Goal: Find specific page/section: Find specific page/section

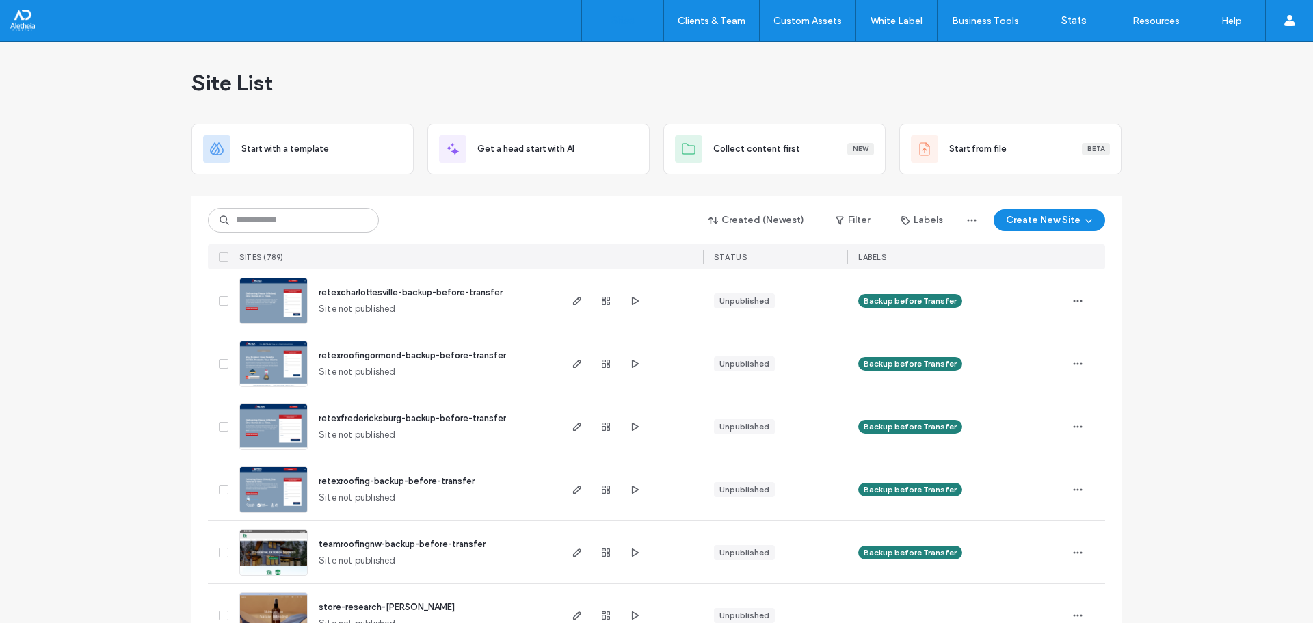
click at [737, 94] on div "Site List" at bounding box center [657, 83] width 930 height 82
click at [778, 94] on div "Site List" at bounding box center [657, 83] width 930 height 82
click at [759, 85] on div "Site List" at bounding box center [657, 83] width 930 height 82
click at [768, 75] on div "Site List" at bounding box center [657, 83] width 930 height 82
click at [412, 140] on div "Start with a template Get a head start with AI Collect content first New Start …" at bounding box center [657, 149] width 930 height 51
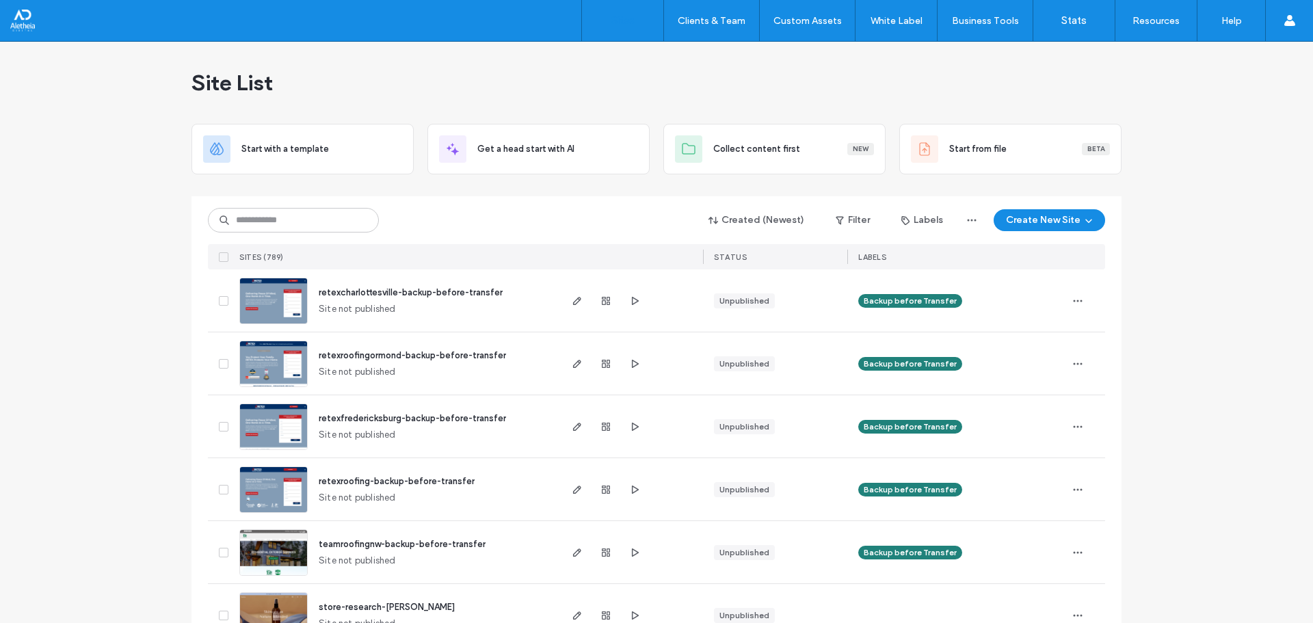
click at [412, 144] on div "Start with a template Get a head start with AI Collect content first New Start …" at bounding box center [657, 149] width 930 height 51
click at [232, 230] on input at bounding box center [293, 220] width 171 height 25
click at [281, 205] on div "Created (Newest) Filter Labels Create New Site SITES (789) STATUS LABELS" at bounding box center [656, 232] width 897 height 73
click at [412, 144] on div "Start with a template Get a head start with AI Collect content first New Start …" at bounding box center [657, 149] width 930 height 51
click at [413, 144] on div "Start with a template Get a head start with AI Collect content first New Start …" at bounding box center [657, 149] width 930 height 51
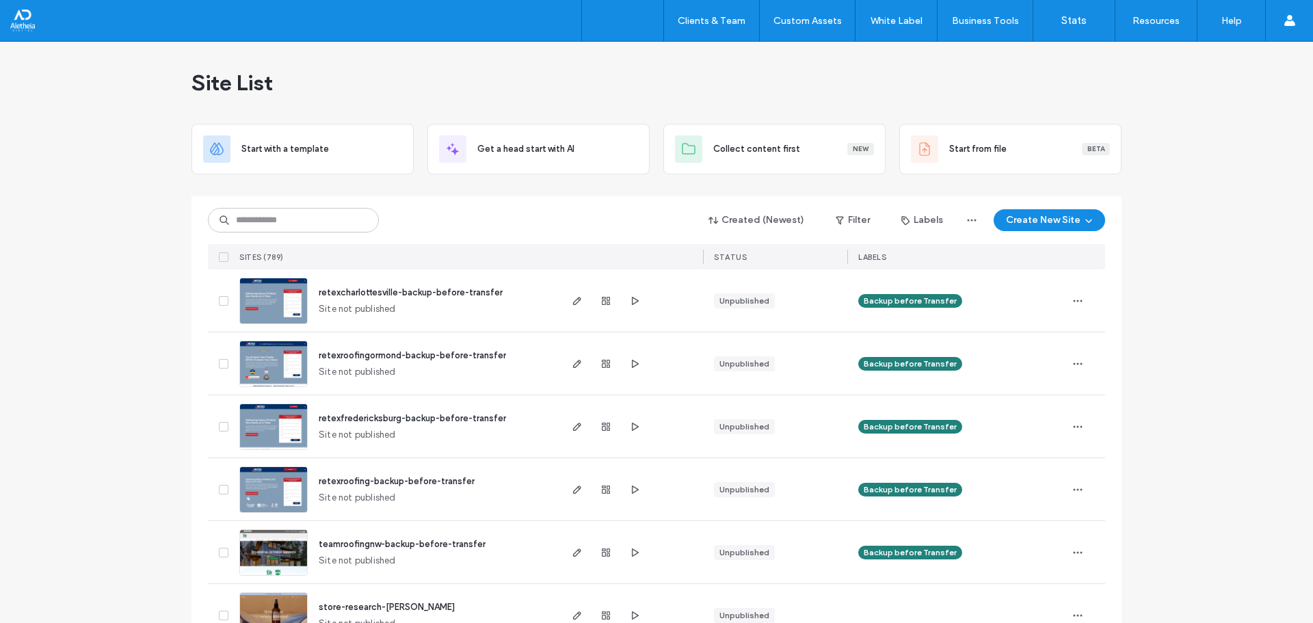
click at [412, 144] on div "Start with a template Get a head start with AI Collect content first New Start …" at bounding box center [657, 149] width 930 height 51
click at [295, 213] on input at bounding box center [293, 220] width 171 height 25
click at [411, 146] on div "Start with a template Get a head start with AI Collect content first New Start …" at bounding box center [657, 149] width 930 height 51
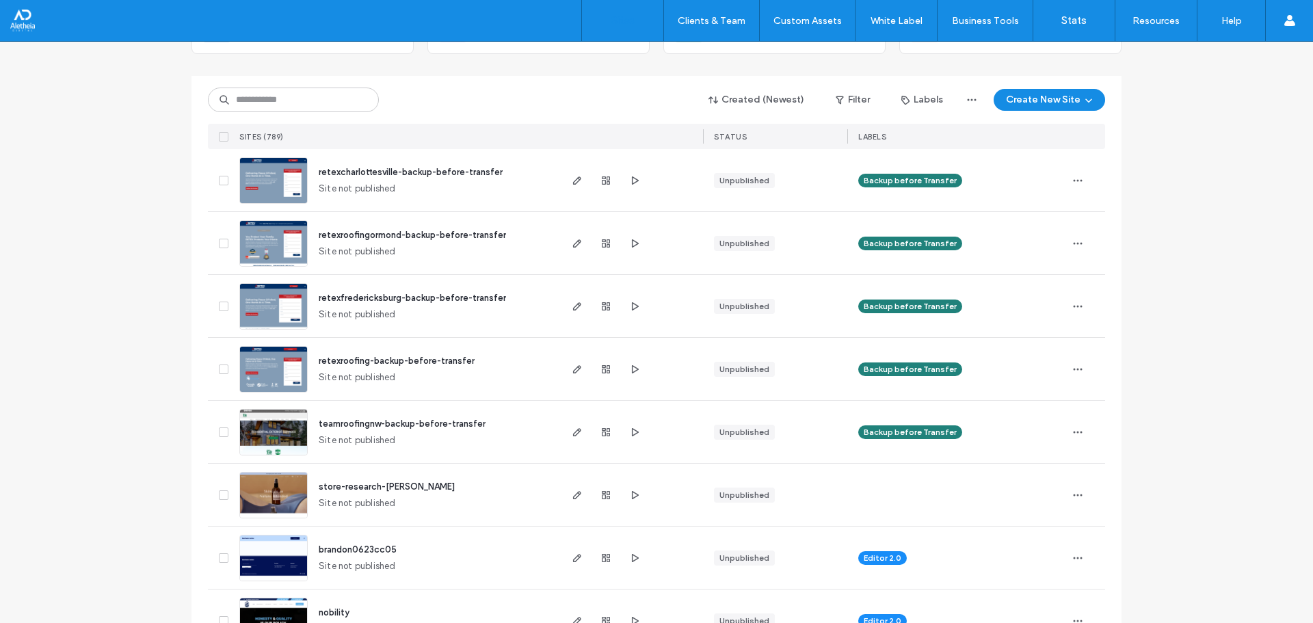
scroll to position [137, 0]
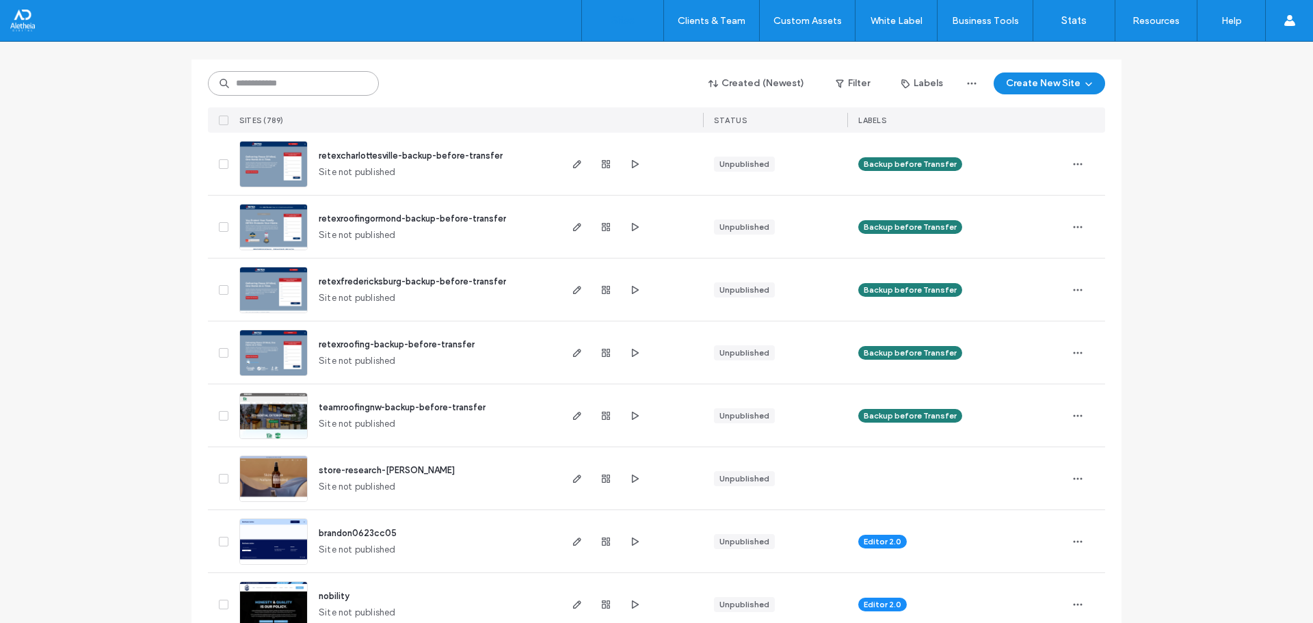
click at [291, 79] on input at bounding box center [293, 83] width 171 height 25
click at [431, 68] on div "Created (Newest) Filter Labels Create New Site SITES (789) STATUS LABELS" at bounding box center [656, 96] width 897 height 73
